Goal: Task Accomplishment & Management: Use online tool/utility

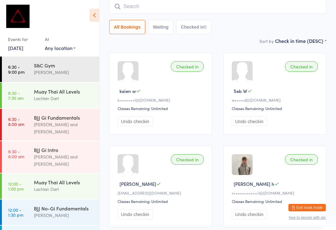
scroll to position [245, 0]
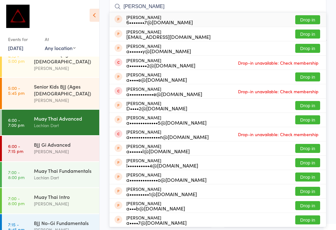
type input "[PERSON_NAME]"
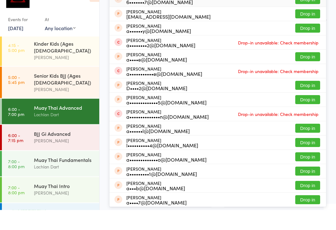
scroll to position [235, 0]
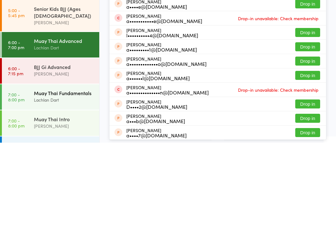
click at [54, 184] on div "Lachlan Dart" at bounding box center [64, 187] width 60 height 7
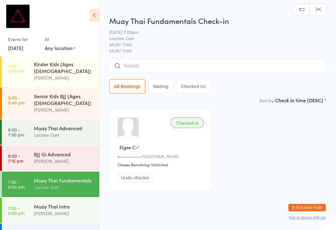
click at [174, 65] on input "search" at bounding box center [217, 66] width 217 height 14
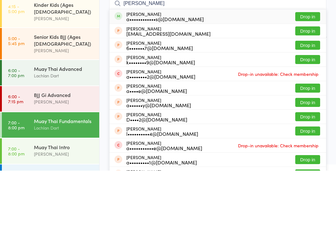
type input "[PERSON_NAME]"
click at [314, 72] on button "Drop in" at bounding box center [307, 76] width 25 height 9
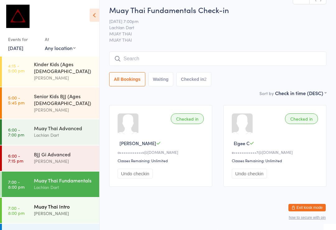
click at [32, 198] on link "7:00 - 8:00 pm Muay Thai Intro [PERSON_NAME]" at bounding box center [50, 211] width 97 height 26
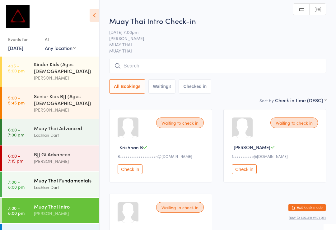
click at [30, 172] on link "7:00 - 8:00 pm Muay Thai Fundamentals Lachlan Dart" at bounding box center [50, 185] width 97 height 26
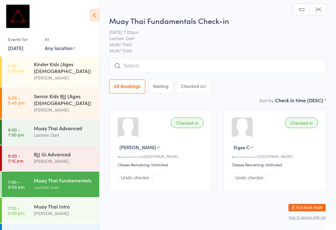
click at [257, 67] on input "search" at bounding box center [217, 66] width 217 height 14
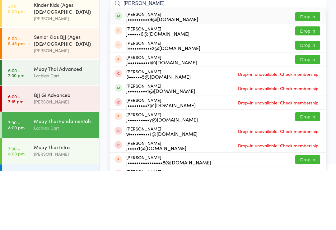
type input "[PERSON_NAME]"
click at [311, 72] on button "Drop in" at bounding box center [307, 76] width 25 height 9
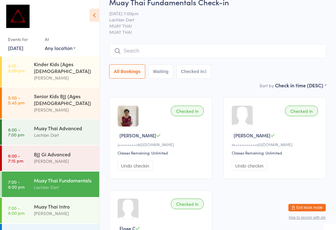
click at [184, 53] on input "search" at bounding box center [217, 51] width 217 height 14
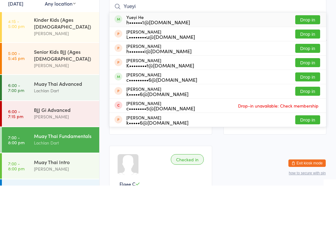
type input "Yueyi"
click at [177, 57] on div "Yueyi He h••••••1@[DOMAIN_NAME] Drop in" at bounding box center [217, 64] width 217 height 14
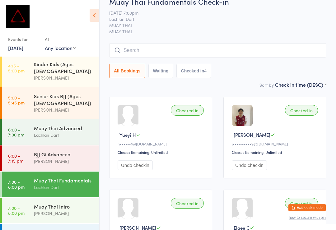
scroll to position [0, 0]
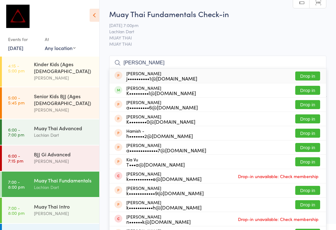
type input "[PERSON_NAME]"
click at [306, 90] on button "Drop in" at bounding box center [307, 90] width 25 height 9
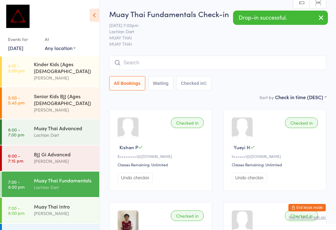
scroll to position [46, 0]
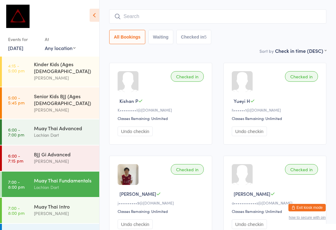
click at [133, 3] on div "Muay Thai Fundamentals Check-in [DATE] 7:00pm Lachlan Dart MUAY THAI MUAY THAI …" at bounding box center [217, 4] width 217 height 85
click at [169, 16] on input "search" at bounding box center [217, 16] width 217 height 14
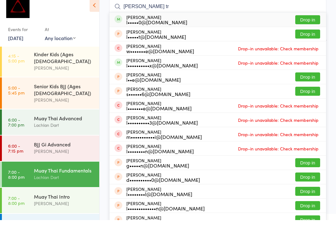
type input "[PERSON_NAME] tr"
click at [303, 25] on button "Drop in" at bounding box center [307, 29] width 25 height 9
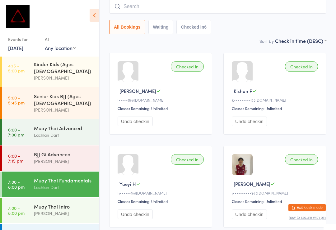
click at [63, 177] on div "Muay Thai Fundamentals" at bounding box center [64, 180] width 60 height 7
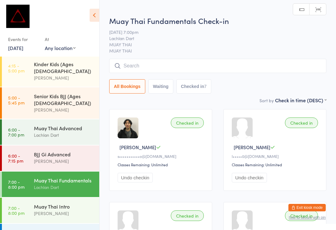
click at [162, 63] on input "search" at bounding box center [217, 66] width 217 height 14
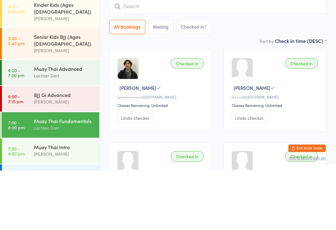
type input "H"
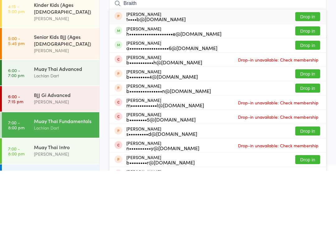
type input "Braith"
click at [302, 86] on button "Drop in" at bounding box center [307, 90] width 25 height 9
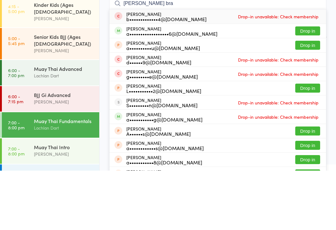
type input "[PERSON_NAME] bra"
click at [312, 86] on button "Drop in" at bounding box center [307, 90] width 25 height 9
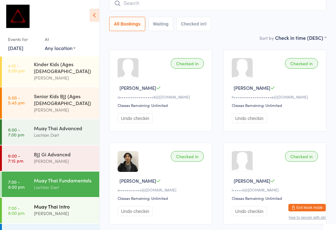
click at [75, 203] on div "Muay Thai Intro" at bounding box center [64, 206] width 60 height 7
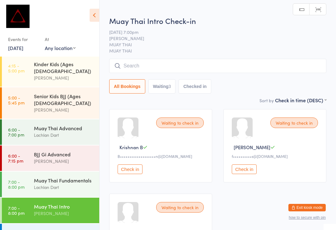
click at [191, 64] on input "search" at bounding box center [217, 66] width 217 height 14
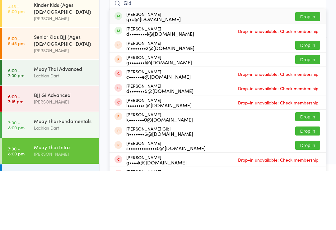
type input "Gid"
click at [306, 72] on button "Drop in" at bounding box center [307, 76] width 25 height 9
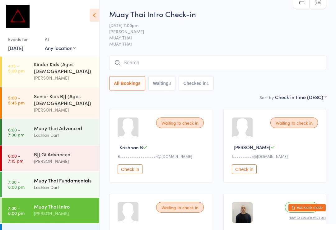
click at [17, 172] on link "7:00 - 8:00 pm Muay Thai Fundamentals Lachlan Dart" at bounding box center [50, 185] width 97 height 26
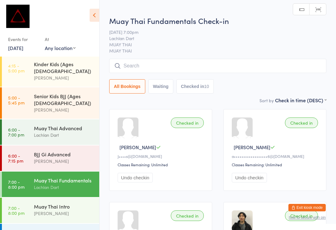
click at [247, 69] on input "search" at bounding box center [217, 66] width 217 height 14
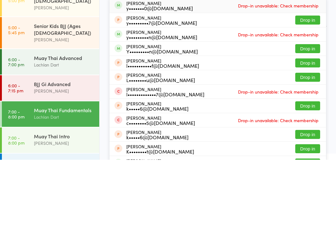
type input "[PERSON_NAME]"
click at [310, 114] on button "Drop in" at bounding box center [307, 118] width 25 height 9
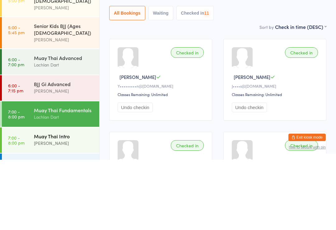
click at [22, 206] on time "7:00 - 8:00 pm" at bounding box center [16, 211] width 16 height 10
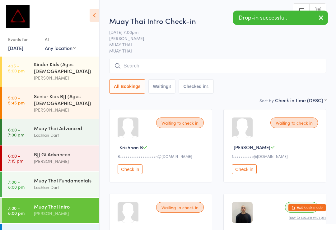
click at [238, 65] on input "search" at bounding box center [217, 66] width 217 height 14
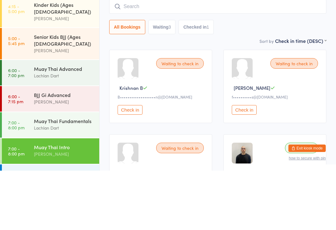
type input "A"
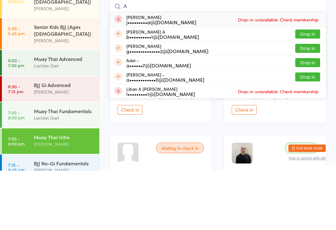
scroll to position [245, 0]
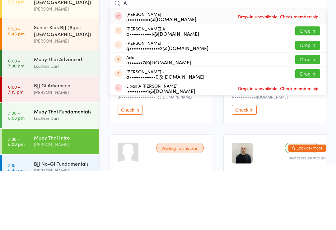
click at [56, 167] on div "Muay Thai Fundamentals" at bounding box center [64, 170] width 60 height 7
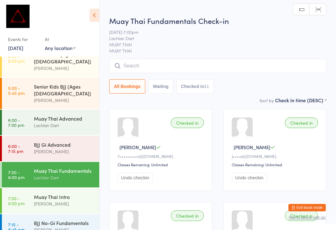
click at [141, 65] on input "search" at bounding box center [217, 66] width 217 height 14
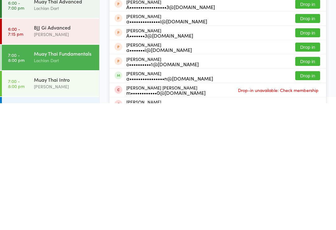
scroll to position [17, 0]
type input "[PERSON_NAME]"
click at [306, 198] on button "Drop in" at bounding box center [307, 202] width 25 height 9
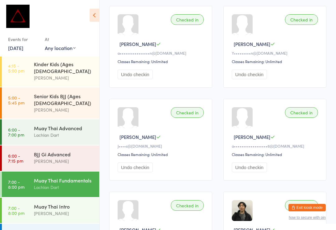
scroll to position [0, 0]
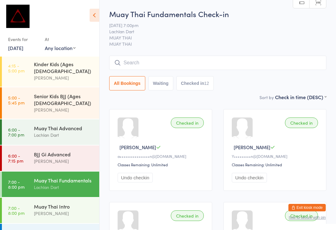
click at [167, 57] on input "search" at bounding box center [217, 63] width 217 height 14
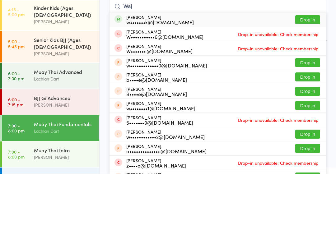
type input "Waj"
click at [309, 72] on button "Drop in" at bounding box center [307, 76] width 25 height 9
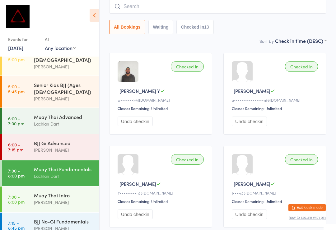
scroll to position [245, 0]
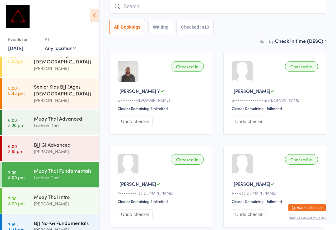
click at [27, 214] on link "7:15 - 8:45 pm BJJ No-Gi Fundamentals [PERSON_NAME]" at bounding box center [50, 227] width 97 height 26
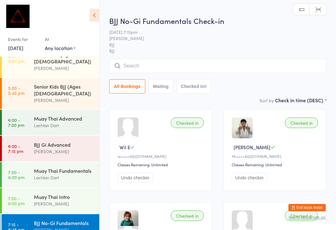
click at [142, 73] on input "search" at bounding box center [217, 66] width 217 height 14
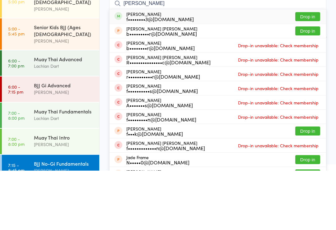
type input "[PERSON_NAME]"
click at [305, 72] on button "Drop in" at bounding box center [307, 76] width 25 height 9
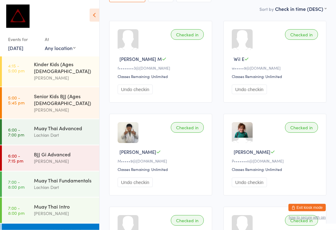
scroll to position [86, 0]
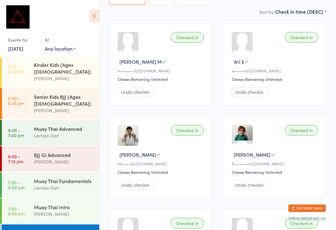
click at [73, 229] on div "BJJ No-Gi Fundamentals" at bounding box center [64, 232] width 60 height 7
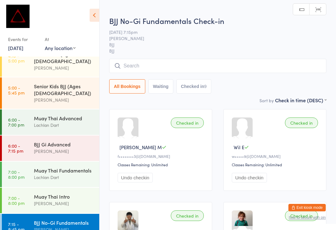
scroll to position [245, 0]
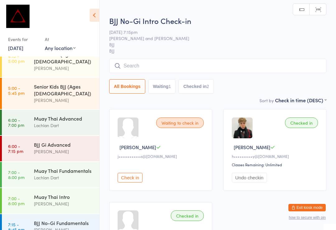
click at [152, 70] on input "search" at bounding box center [217, 66] width 217 height 14
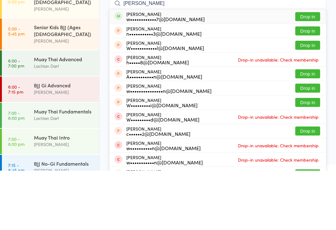
type input "[PERSON_NAME]"
click at [307, 72] on button "Drop in" at bounding box center [307, 76] width 25 height 9
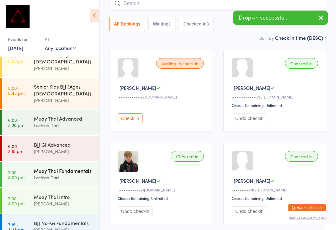
click at [72, 167] on div "Muay Thai Fundamentals" at bounding box center [64, 170] width 60 height 7
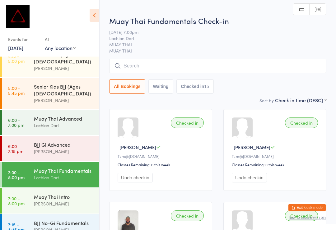
click at [158, 67] on input "search" at bounding box center [217, 66] width 217 height 14
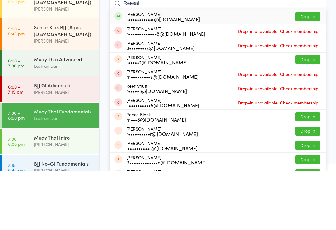
type input "Reesal"
click at [311, 72] on button "Drop in" at bounding box center [307, 76] width 25 height 9
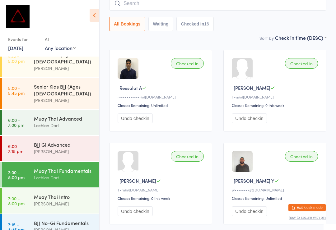
click at [245, 10] on input "search" at bounding box center [217, 3] width 217 height 14
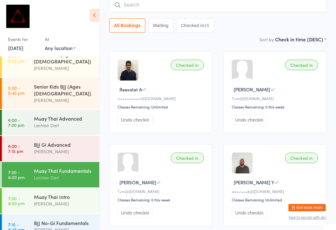
scroll to position [56, 0]
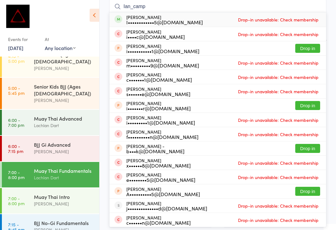
type input "Ian_camp"
click at [205, 21] on div "[PERSON_NAME] I••••••••••••5@[DOMAIN_NAME] Drop-in unavailable: Check membership" at bounding box center [217, 19] width 217 height 14
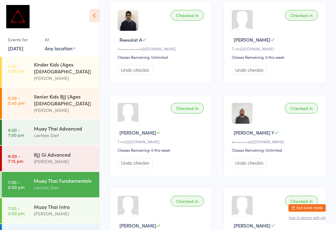
scroll to position [108, 0]
click at [64, 229] on div "BJJ No-Gi Fundamentals" at bounding box center [64, 232] width 60 height 7
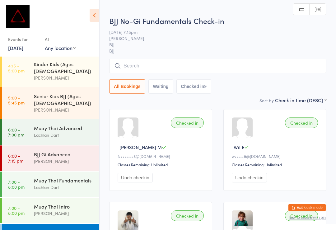
click at [257, 68] on input "search" at bounding box center [217, 66] width 217 height 14
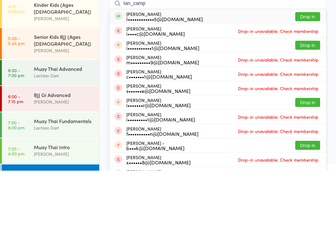
type input "Ian_camp"
click at [312, 72] on button "Drop in" at bounding box center [307, 76] width 25 height 9
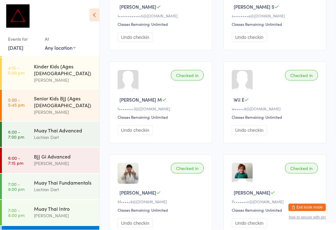
scroll to position [141, 0]
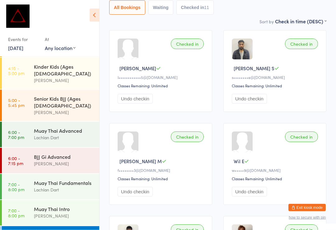
scroll to position [79, 0]
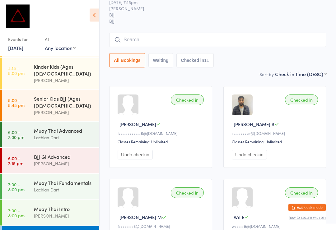
click at [204, 34] on input "search" at bounding box center [217, 40] width 217 height 14
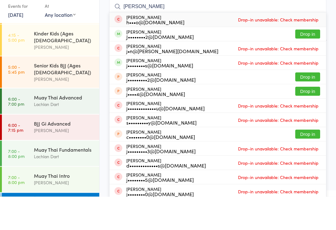
type input "[PERSON_NAME]"
click at [314, 63] on button "Drop in" at bounding box center [307, 67] width 25 height 9
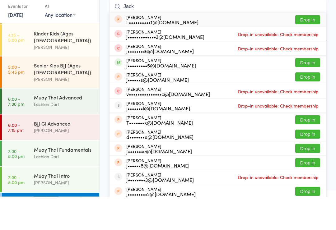
type input "Jack"
click at [309, 92] on button "Drop in" at bounding box center [307, 96] width 25 height 9
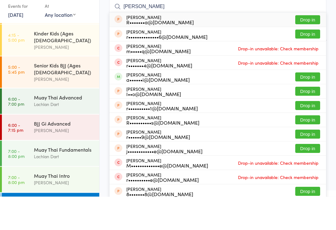
type input "[PERSON_NAME]"
click at [309, 106] on button "Drop in" at bounding box center [307, 110] width 25 height 9
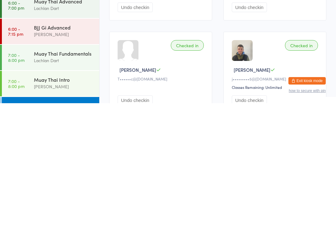
scroll to position [49, 0]
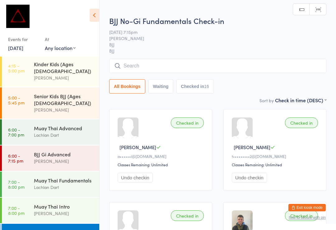
click at [201, 67] on input "search" at bounding box center [217, 66] width 217 height 14
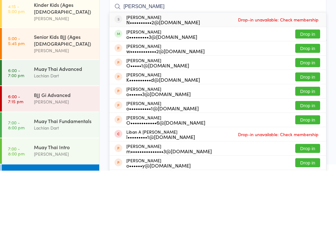
type input "[PERSON_NAME]"
click at [299, 89] on button "Drop in" at bounding box center [307, 93] width 25 height 9
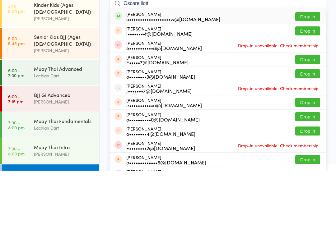
type input "Oscarelliott"
click at [306, 72] on button "Drop in" at bounding box center [307, 76] width 25 height 9
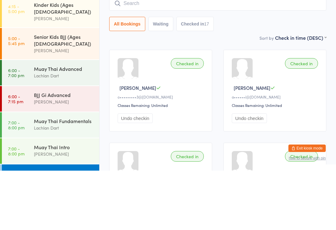
scroll to position [59, 0]
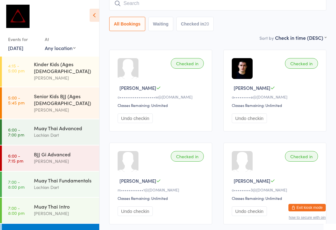
click at [256, 11] on input "search" at bounding box center [217, 3] width 217 height 14
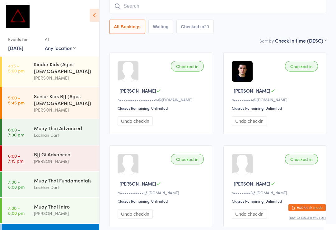
scroll to position [56, 0]
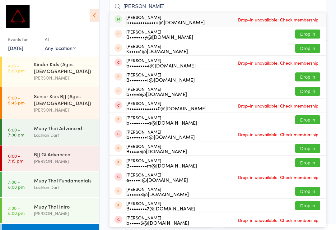
type input "[PERSON_NAME]"
click at [222, 15] on div "[PERSON_NAME] b••••••••••••a@[DOMAIN_NAME] Drop-in unavailable: Check membership" at bounding box center [217, 19] width 217 height 14
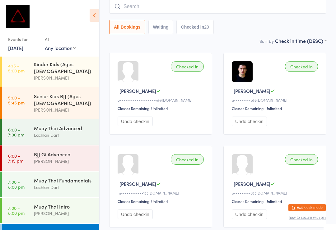
click at [261, 9] on input "search" at bounding box center [217, 6] width 217 height 14
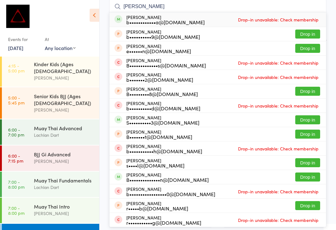
type input "[PERSON_NAME]"
click at [165, 20] on div "b••••••••••••a@[DOMAIN_NAME]" at bounding box center [165, 22] width 78 height 5
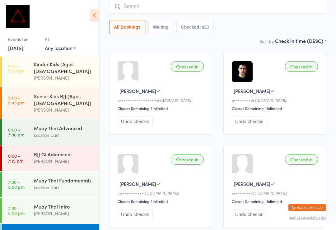
click at [159, 11] on input "search" at bounding box center [217, 6] width 217 height 14
click at [179, 6] on input "Taqi" at bounding box center [217, 6] width 217 height 14
type input "Taqi"
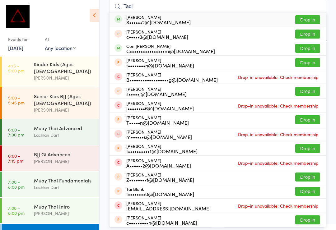
click at [305, 20] on button "Drop in" at bounding box center [307, 19] width 25 height 9
